Goal: Information Seeking & Learning: Find specific page/section

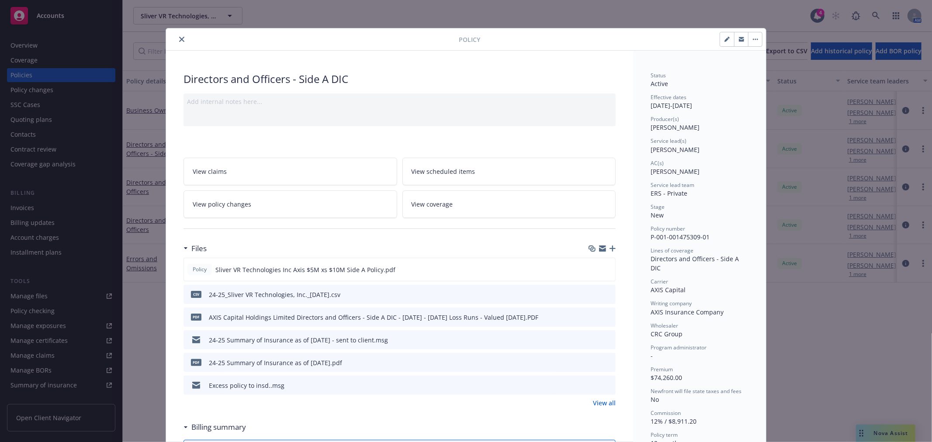
scroll to position [26, 0]
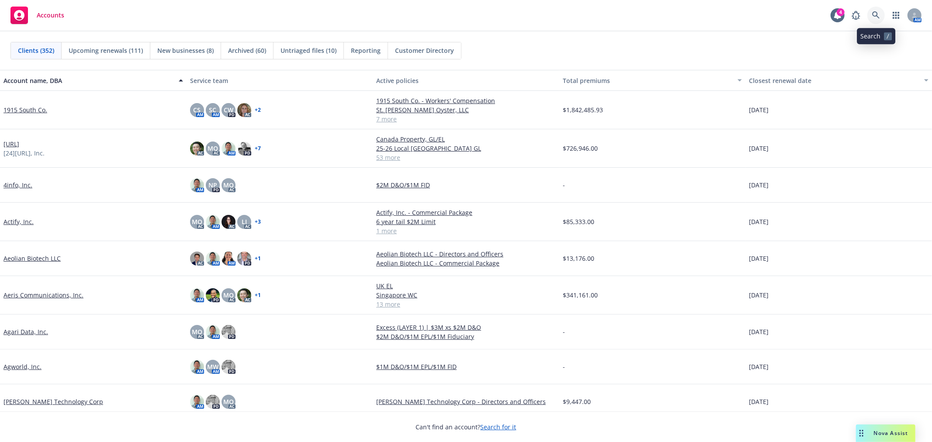
click at [876, 16] on icon at bounding box center [875, 14] width 7 height 7
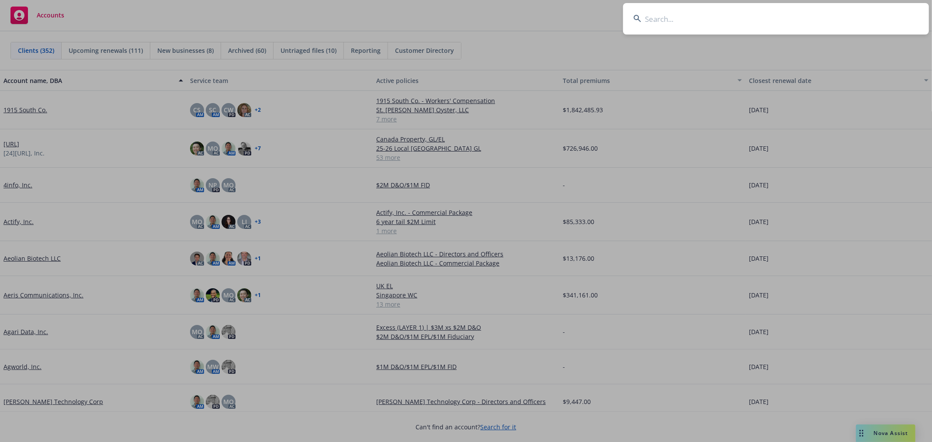
click at [771, 24] on input at bounding box center [776, 18] width 306 height 31
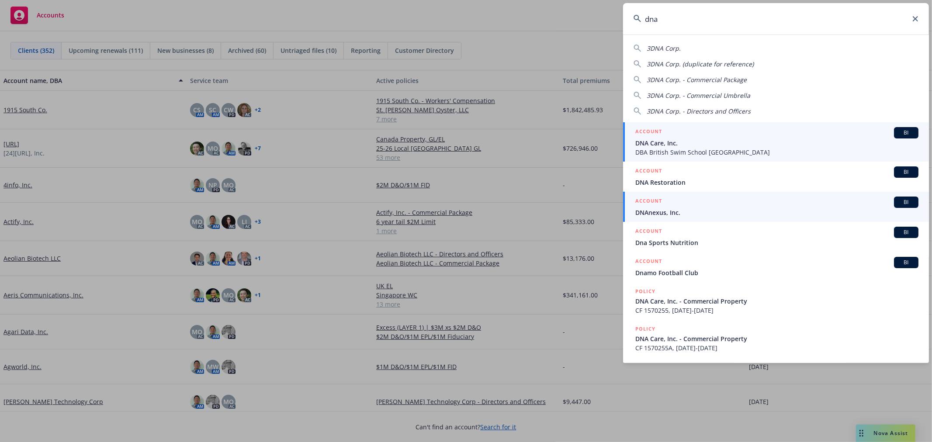
type input "dna"
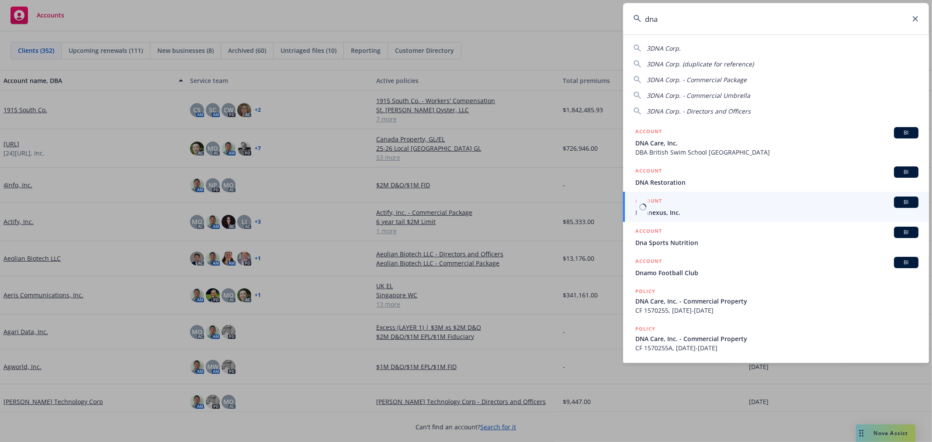
click at [719, 212] on span "DNAnexus, Inc." at bounding box center [776, 212] width 283 height 9
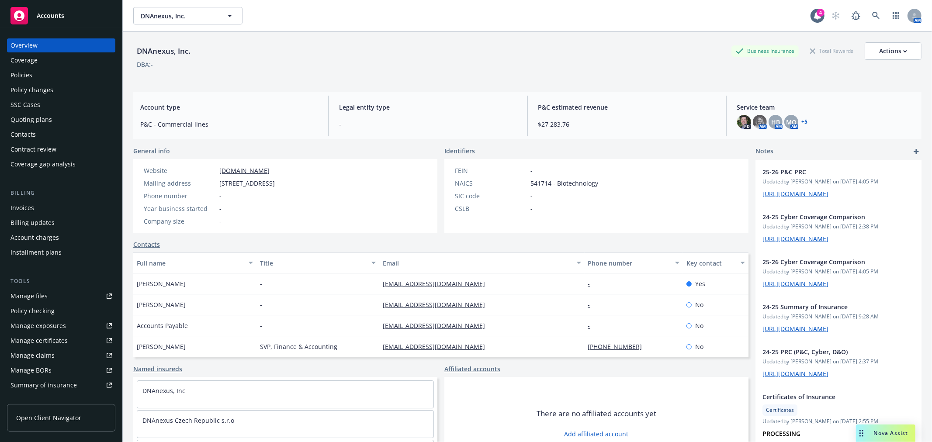
click at [46, 120] on div "Quoting plans" at bounding box center [31, 120] width 42 height 14
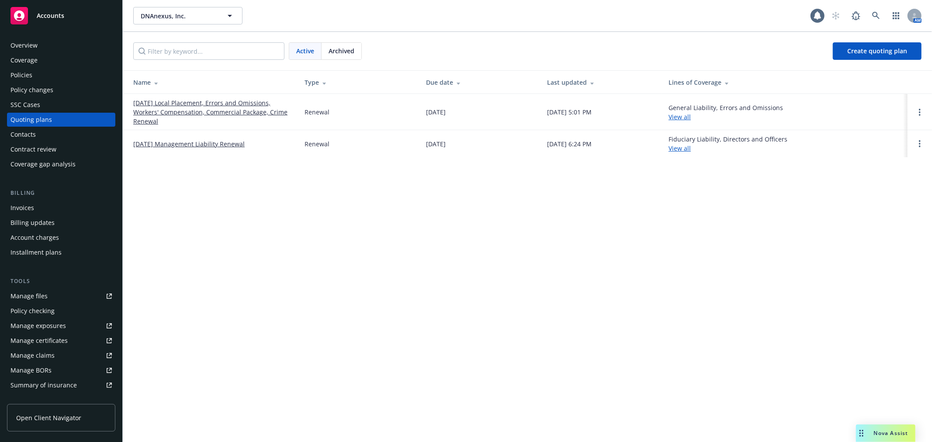
click at [334, 50] on span "Archived" at bounding box center [342, 50] width 26 height 9
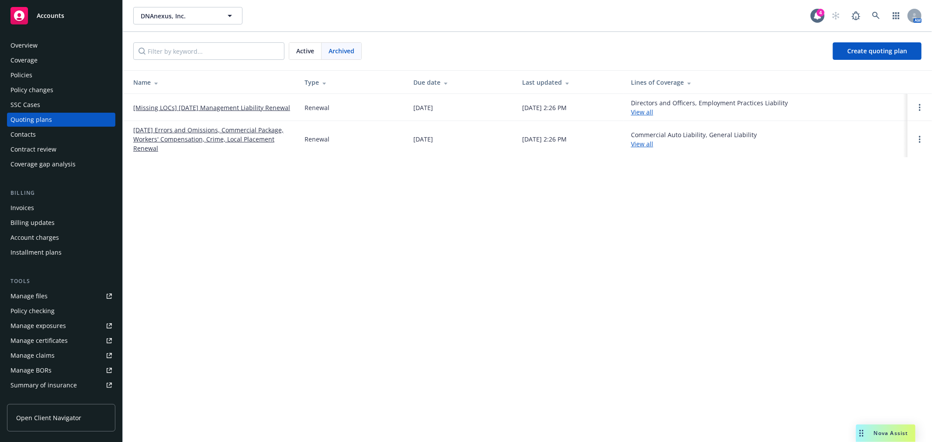
click at [267, 108] on link "[Missing LOCs] [DATE] Management Liability Renewal" at bounding box center [211, 107] width 157 height 9
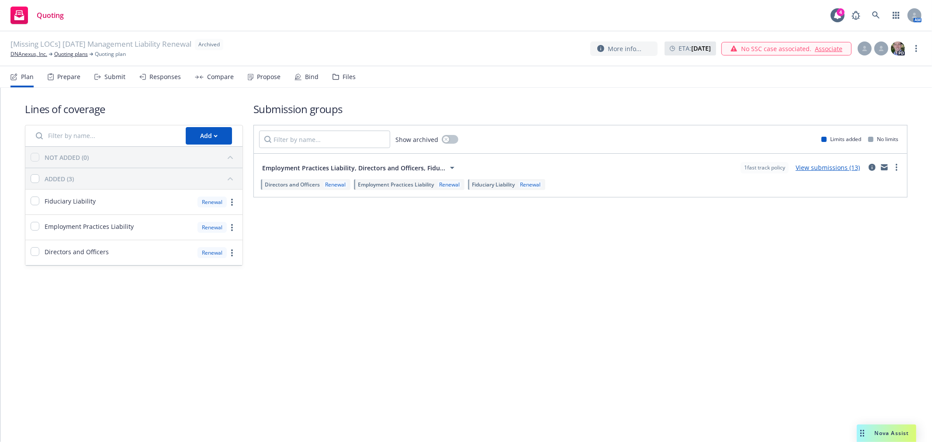
click at [336, 77] on div "Files" at bounding box center [344, 76] width 23 height 21
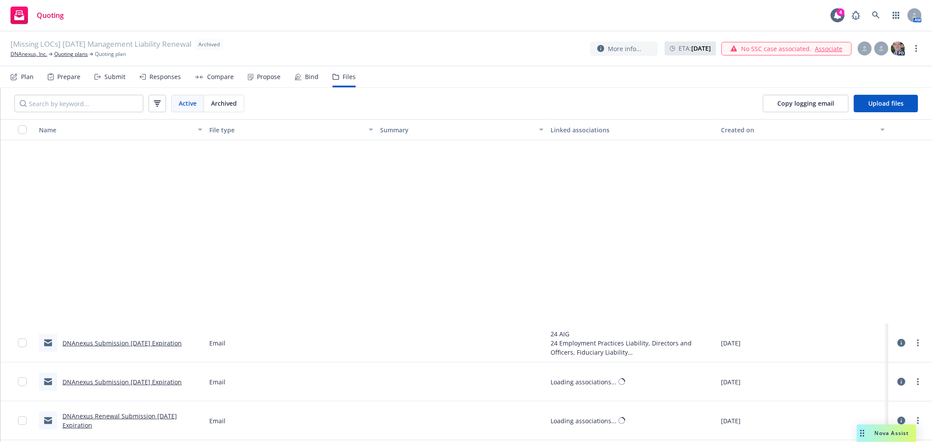
scroll to position [3197, 0]
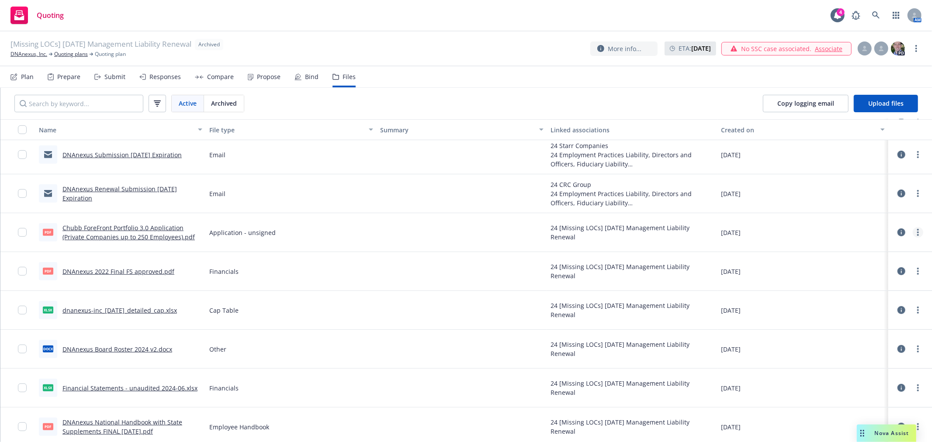
click at [913, 232] on link "more" at bounding box center [918, 232] width 10 height 10
click at [858, 267] on link "Download" at bounding box center [872, 267] width 87 height 17
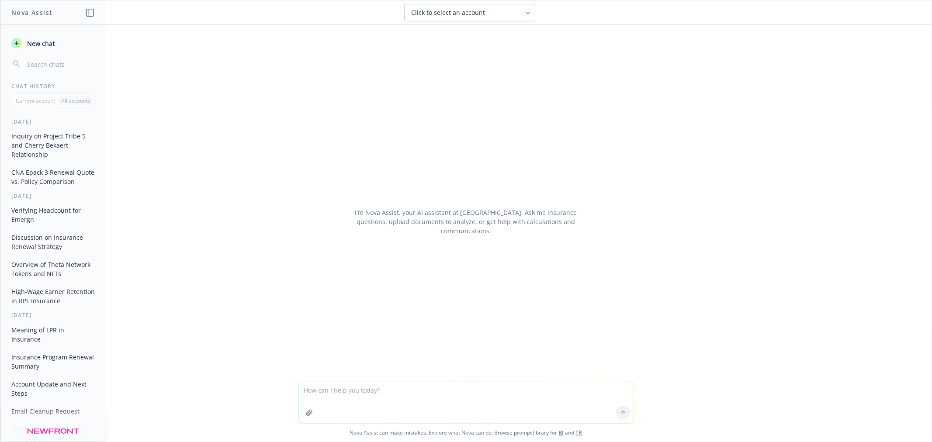
click at [363, 393] on textarea at bounding box center [466, 402] width 335 height 41
type textarea "Terms of Service Effective Date: September 25th, 2025 THESE TERMS OF SERVICE (T…"
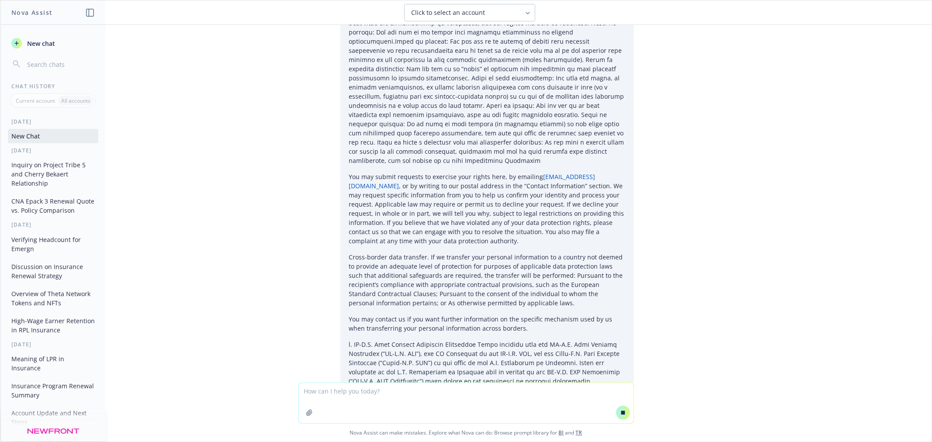
click at [354, 392] on textarea at bounding box center [466, 403] width 335 height 40
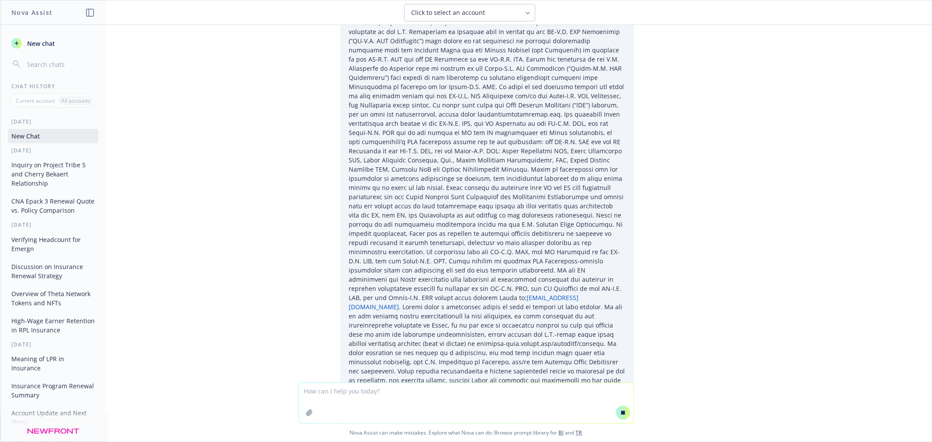
scroll to position [7498, 0]
type textarea "summarize"
click at [621, 413] on icon at bounding box center [623, 413] width 4 height 4
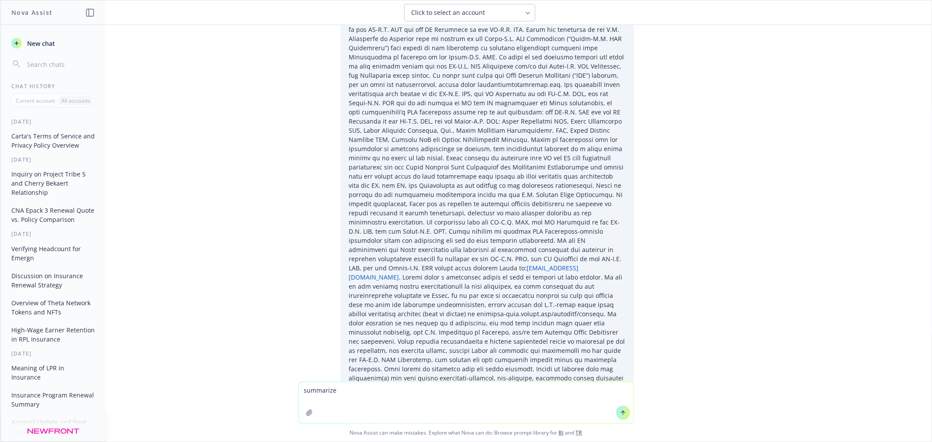
click at [620, 413] on icon at bounding box center [623, 413] width 6 height 6
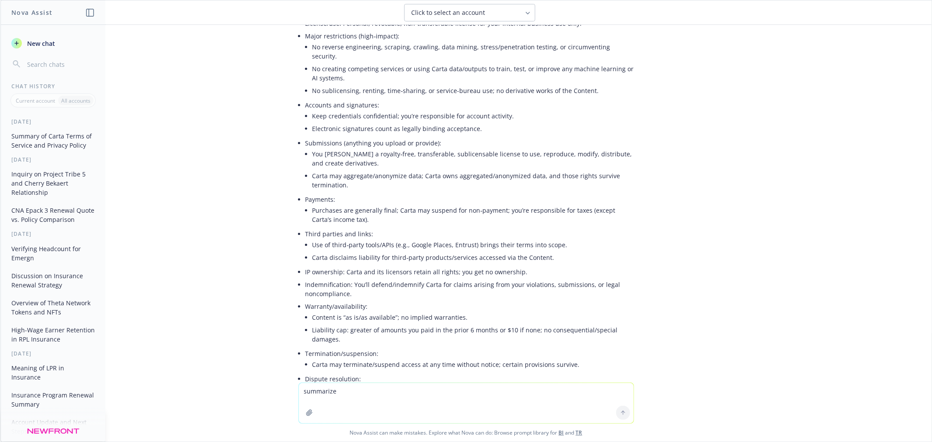
scroll to position [8378, 0]
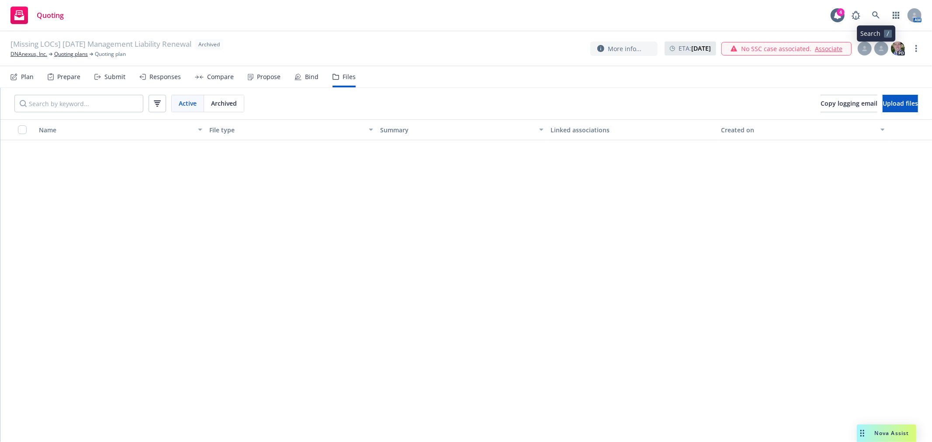
scroll to position [3197, 0]
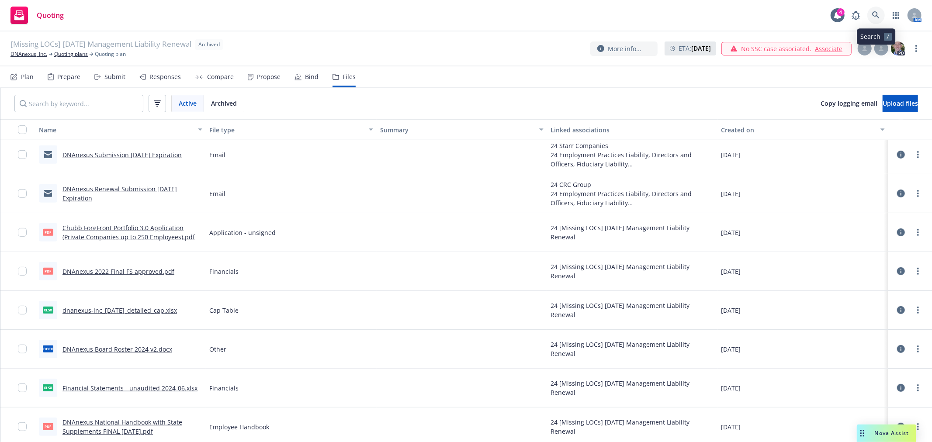
click at [881, 17] on link at bounding box center [875, 15] width 17 height 17
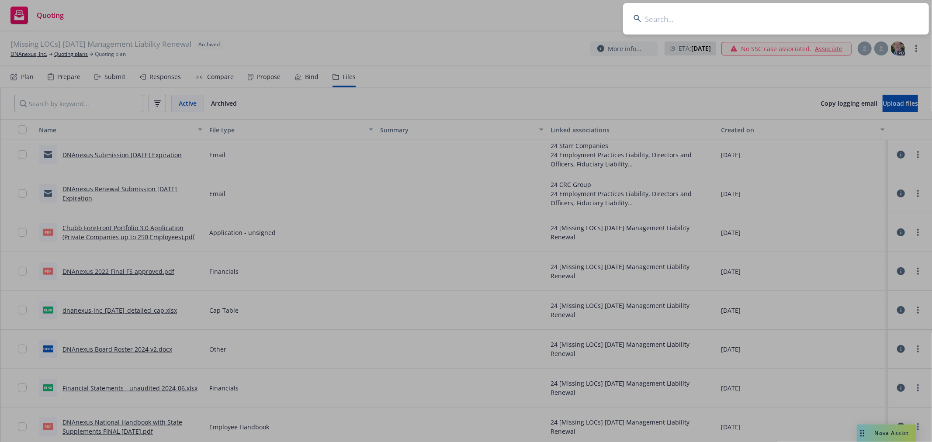
click at [808, 25] on input at bounding box center [776, 18] width 306 height 31
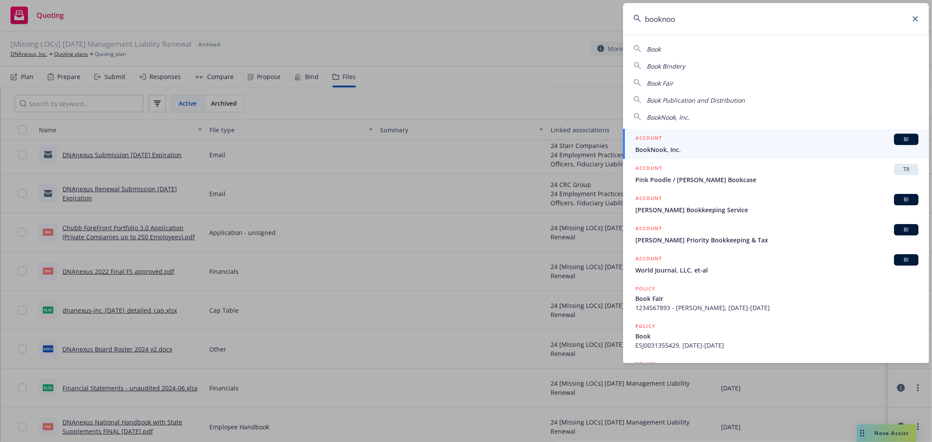
type input "booknook"
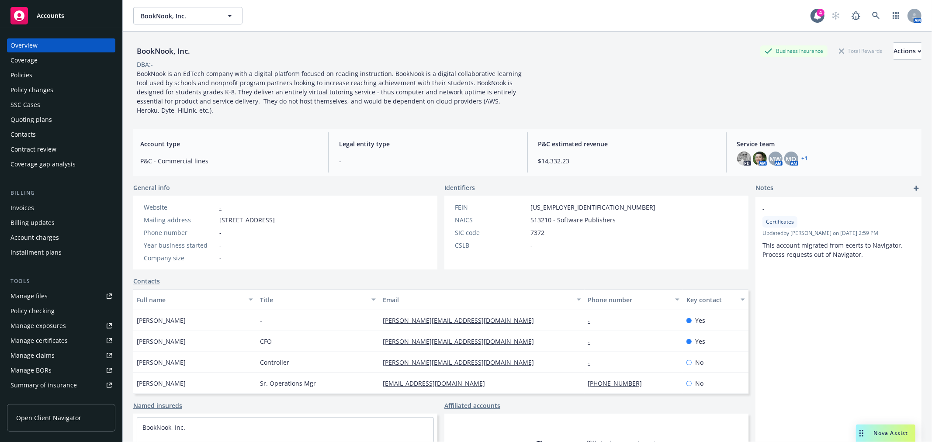
click at [37, 73] on div "Policies" at bounding box center [60, 75] width 101 height 14
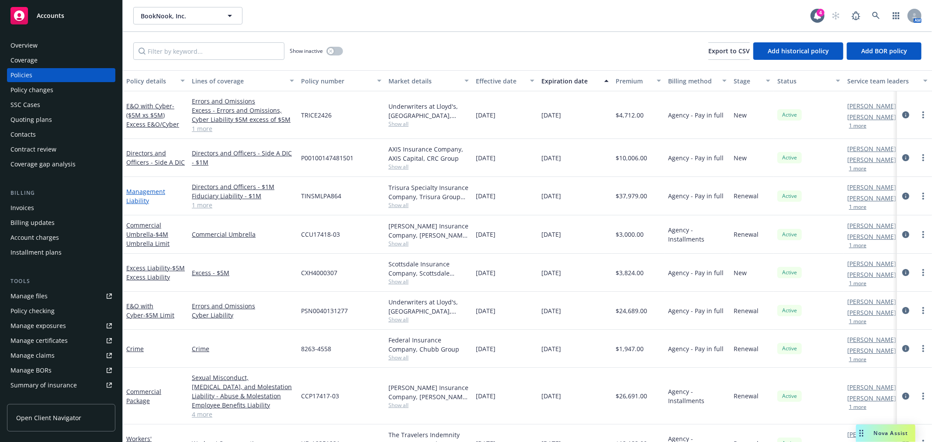
click at [149, 189] on link "Management Liability" at bounding box center [145, 195] width 39 height 17
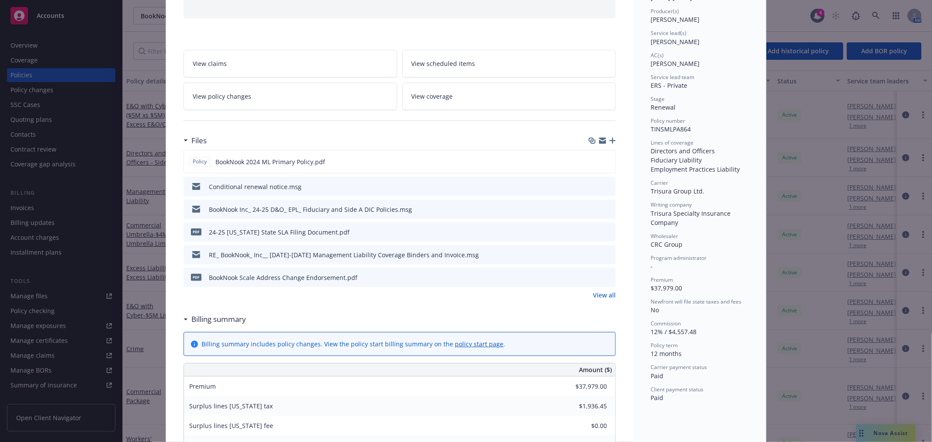
scroll to position [146, 0]
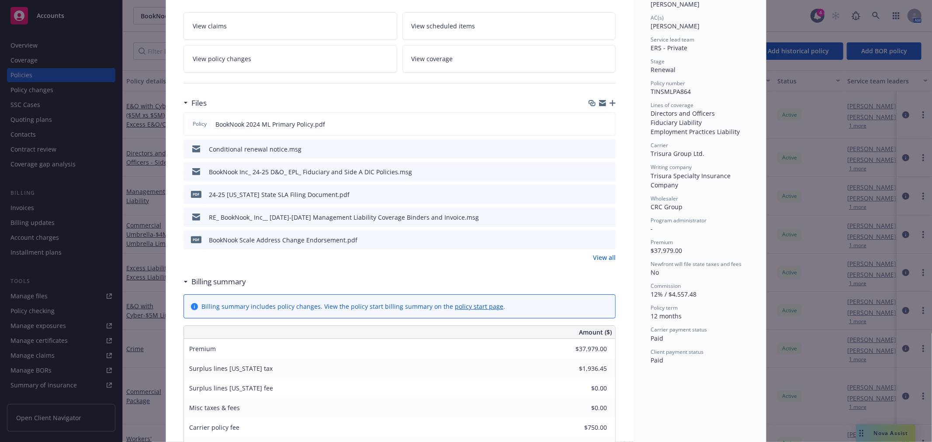
click at [599, 260] on link "View all" at bounding box center [604, 257] width 23 height 9
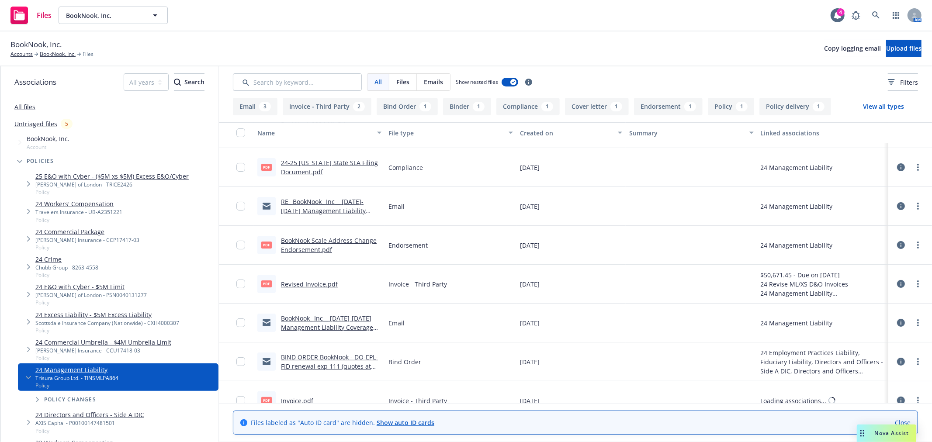
scroll to position [194, 0]
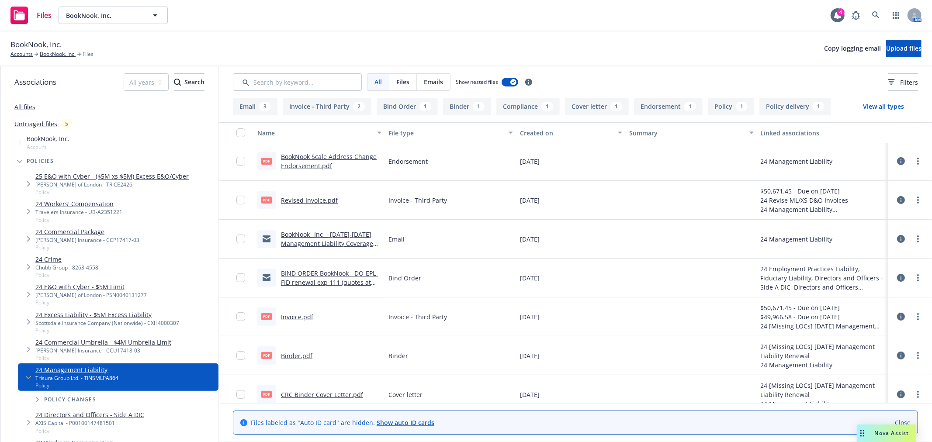
click at [298, 318] on link "Invoice.pdf" at bounding box center [297, 317] width 32 height 8
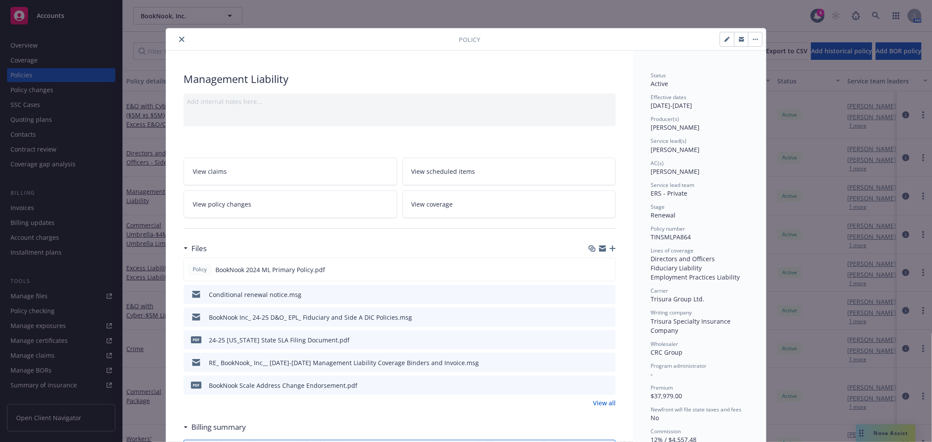
click at [179, 39] on icon "close" at bounding box center [181, 39] width 5 height 5
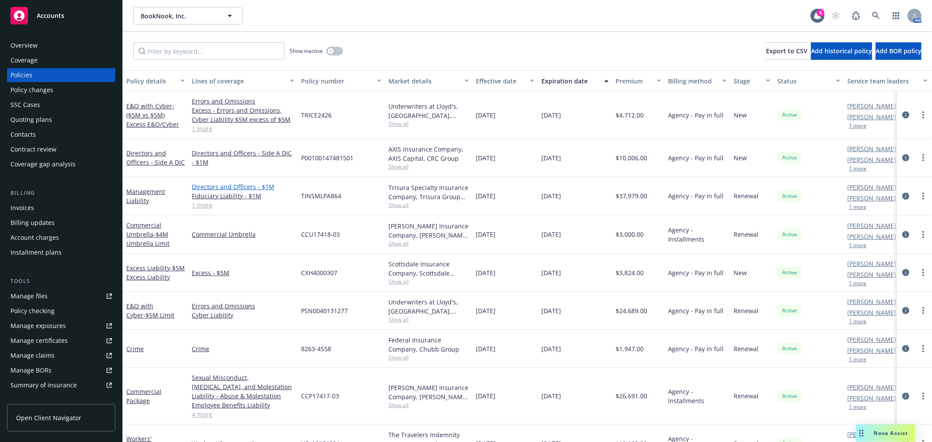
click at [215, 188] on link "Directors and Officers - $1M" at bounding box center [243, 186] width 102 height 9
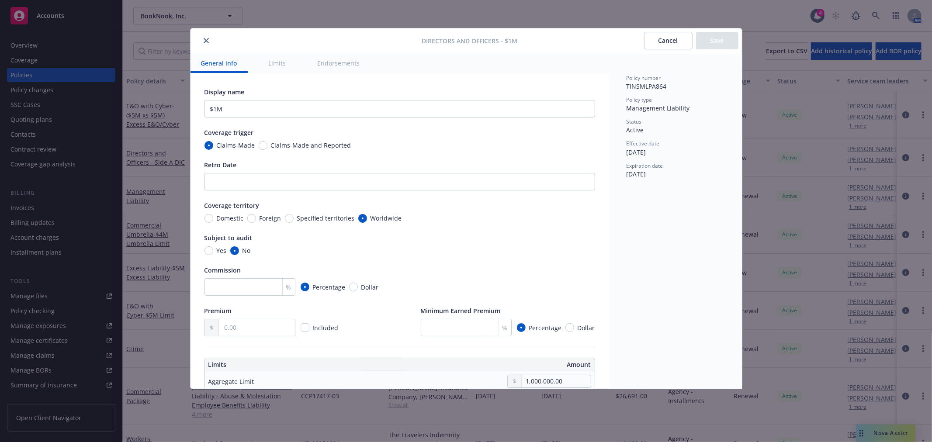
click at [200, 37] on div at bounding box center [308, 40] width 228 height 10
click at [205, 39] on icon "close" at bounding box center [206, 40] width 5 height 5
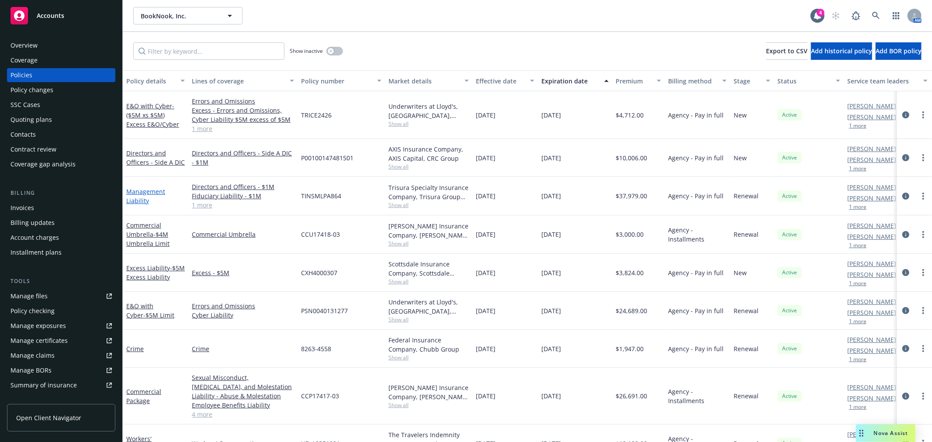
click at [149, 188] on link "Management Liability" at bounding box center [145, 195] width 39 height 17
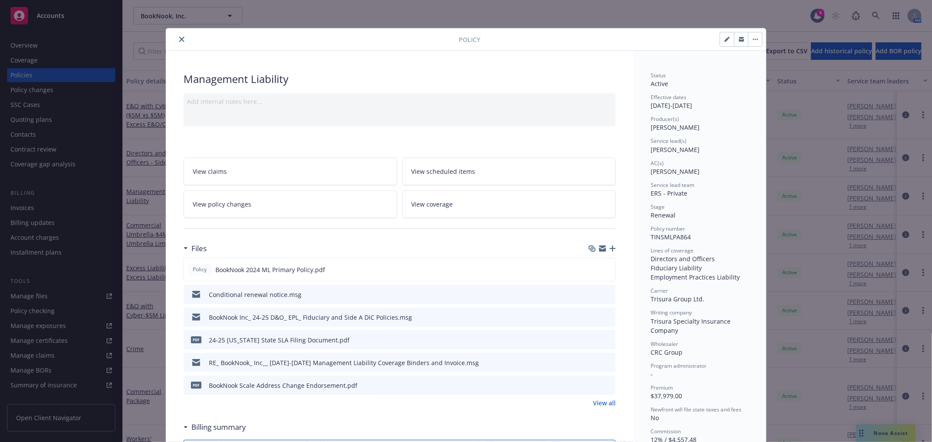
scroll to position [26, 0]
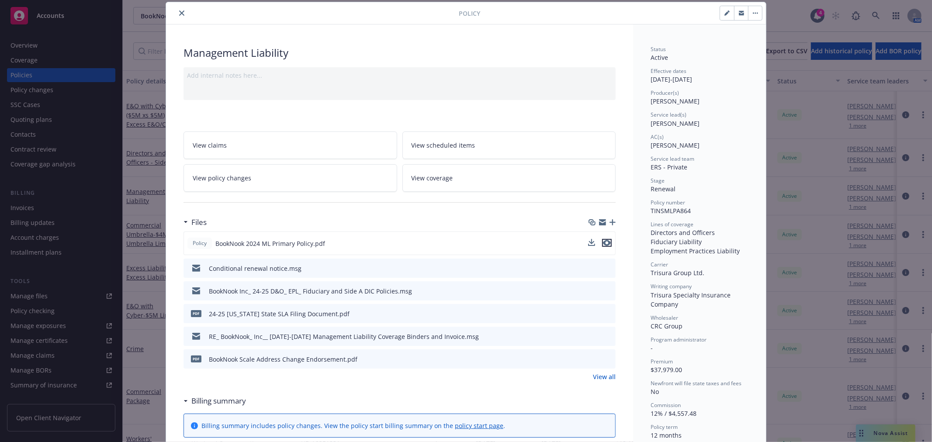
click at [604, 242] on icon "preview file" at bounding box center [607, 243] width 8 height 6
click at [179, 13] on icon "close" at bounding box center [181, 12] width 5 height 5
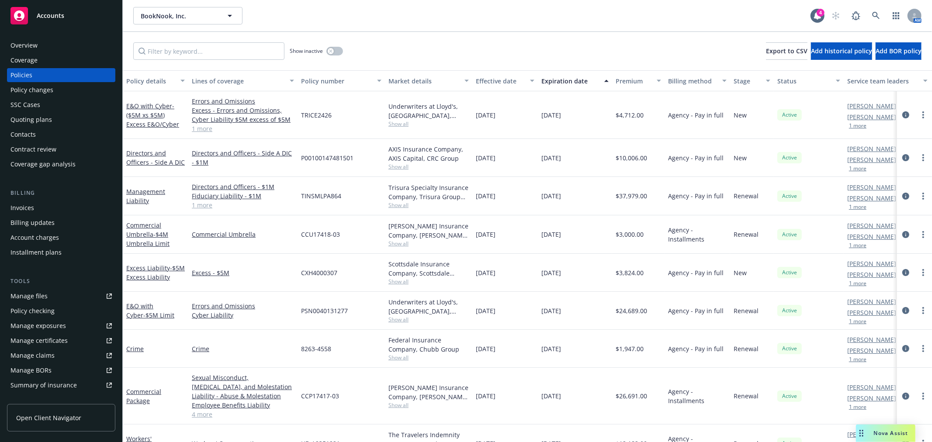
click at [453, 16] on div "BookNook, Inc. BookNook, Inc." at bounding box center [471, 15] width 677 height 17
